Goal: Task Accomplishment & Management: Manage account settings

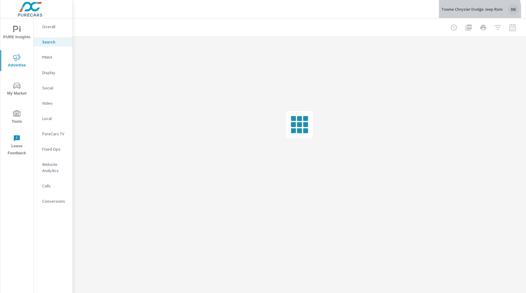
click at [478, 11] on p "Towne Chrysler Dodge Jeep Ram" at bounding box center [471, 9] width 61 height 6
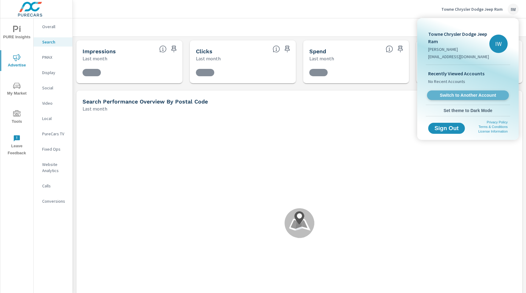
click at [463, 96] on span "Switch to Another Account" at bounding box center [467, 95] width 75 height 6
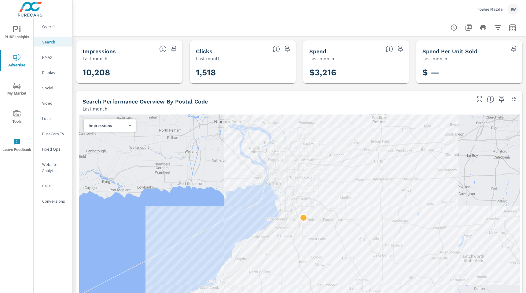
click at [51, 26] on p "Overall" at bounding box center [54, 27] width 25 height 6
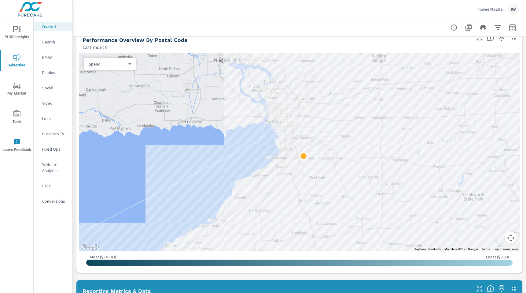
scroll to position [215, 0]
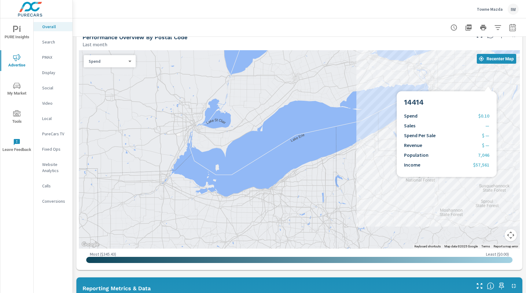
click at [488, 83] on div at bounding box center [299, 149] width 441 height 198
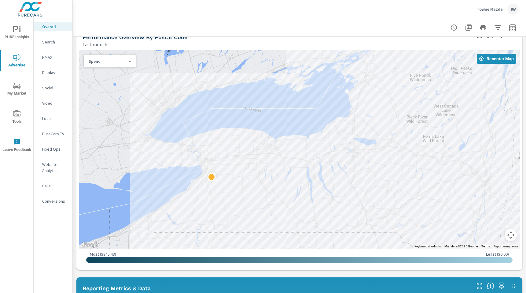
drag, startPoint x: 496, startPoint y: 109, endPoint x: 270, endPoint y: 190, distance: 239.7
click at [270, 190] on div at bounding box center [299, 149] width 441 height 198
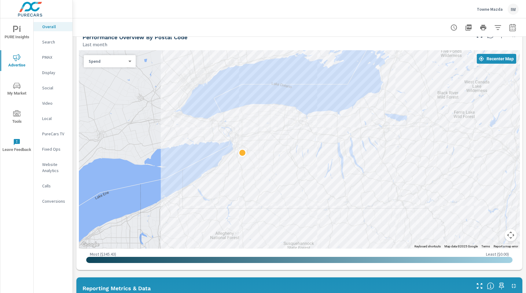
drag, startPoint x: 213, startPoint y: 195, endPoint x: 360, endPoint y: 131, distance: 160.3
click at [360, 131] on div at bounding box center [299, 149] width 441 height 198
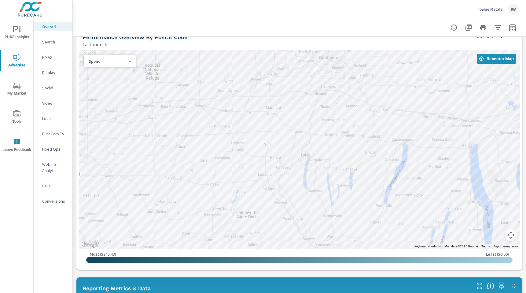
drag, startPoint x: 162, startPoint y: 198, endPoint x: 338, endPoint y: 153, distance: 181.3
click at [338, 153] on div at bounding box center [299, 149] width 441 height 198
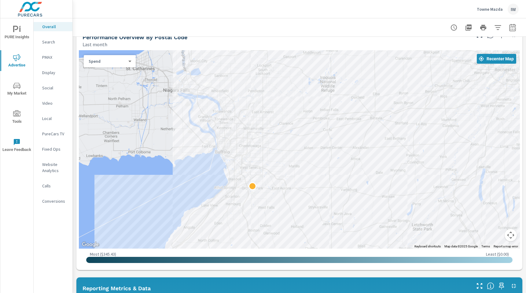
drag, startPoint x: 195, startPoint y: 160, endPoint x: 371, endPoint y: 176, distance: 176.9
click at [371, 176] on div at bounding box center [299, 149] width 441 height 198
